Goal: Transaction & Acquisition: Purchase product/service

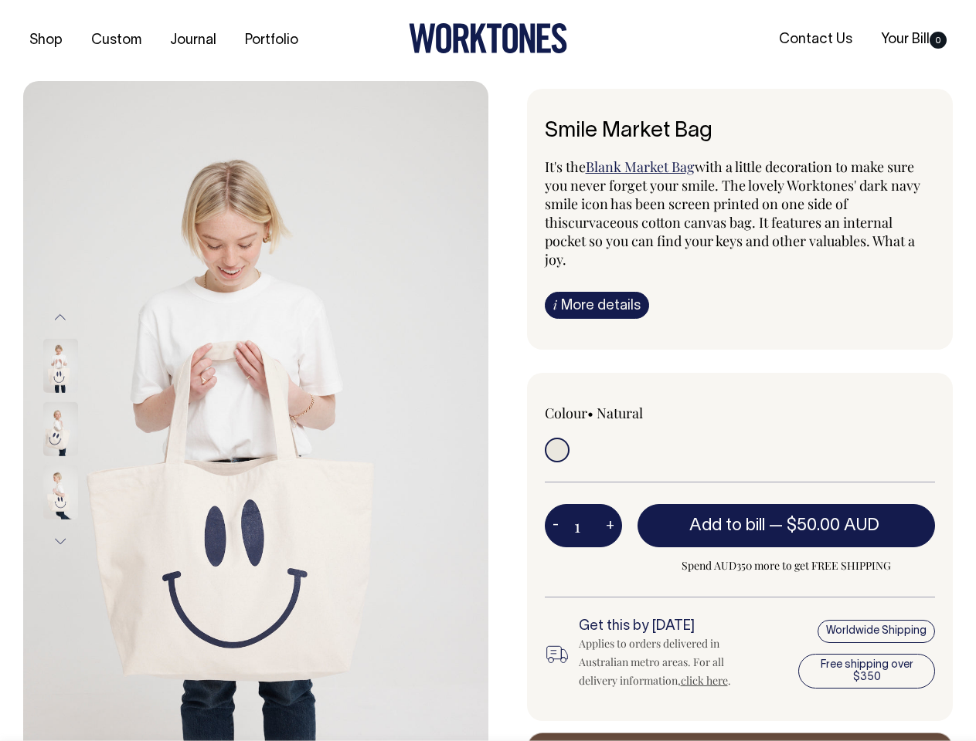
click at [256, 411] on img at bounding box center [255, 429] width 465 height 697
click at [81, 429] on div at bounding box center [80, 429] width 77 height 63
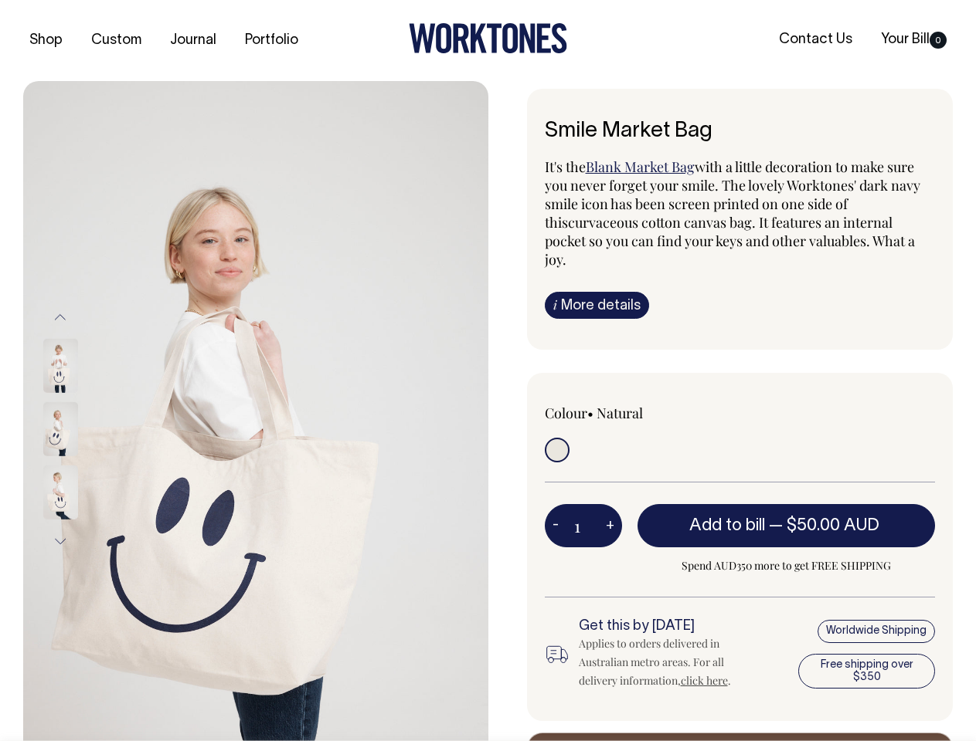
click at [60, 317] on button "Previous" at bounding box center [60, 317] width 23 height 35
click at [81, 461] on div at bounding box center [80, 492] width 77 height 63
click at [60, 541] on button "Next" at bounding box center [60, 541] width 23 height 35
click at [555, 511] on button "-" at bounding box center [556, 526] width 22 height 31
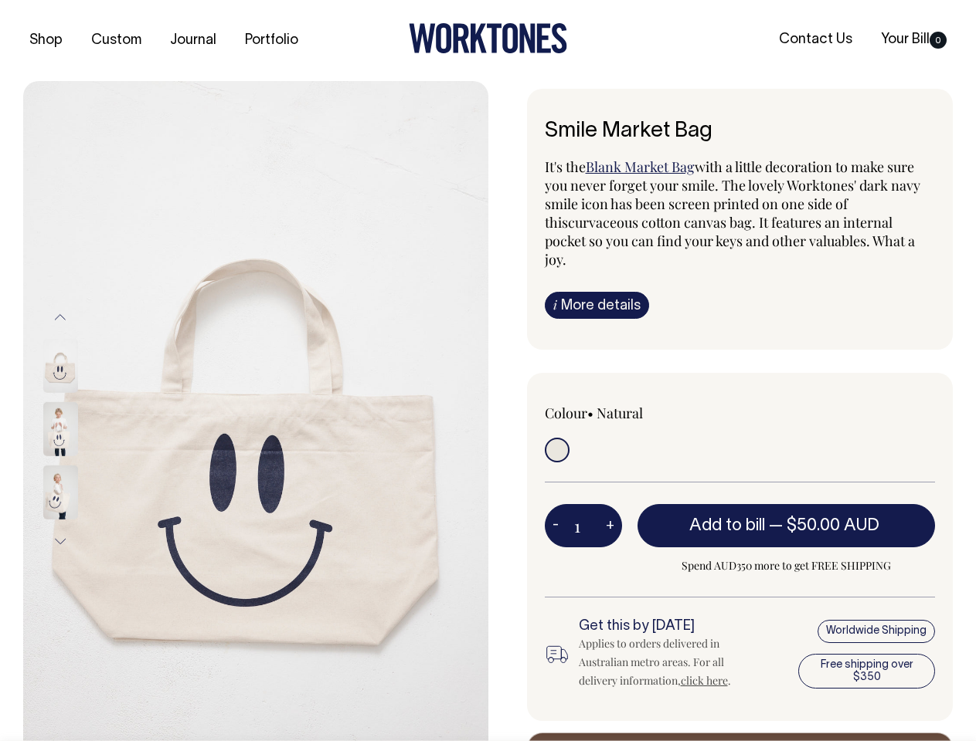
click at [609, 511] on button "+" at bounding box center [610, 526] width 24 height 31
type input "2"
click at [786, 518] on span "— $50.00 AUD" at bounding box center [826, 525] width 114 height 15
